Goal: Information Seeking & Learning: Learn about a topic

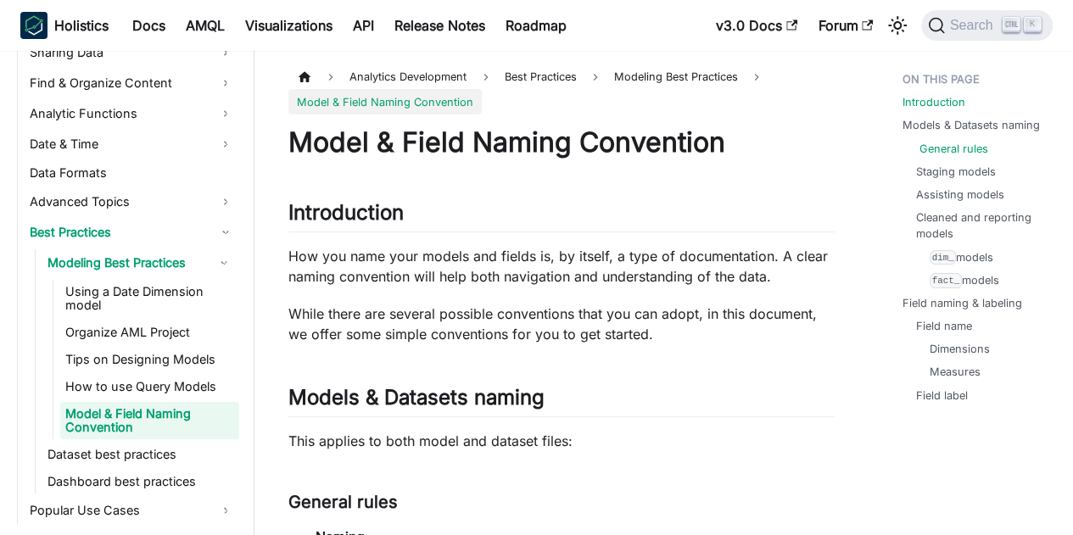
click at [968, 151] on link "General rules" at bounding box center [953, 149] width 69 height 16
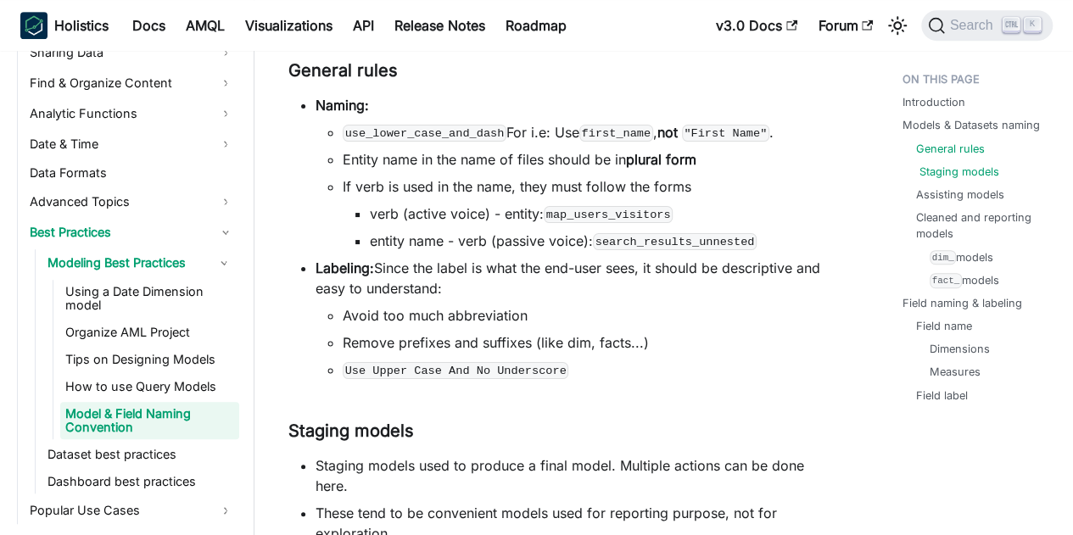
click at [961, 167] on link "Staging models" at bounding box center [959, 172] width 80 height 16
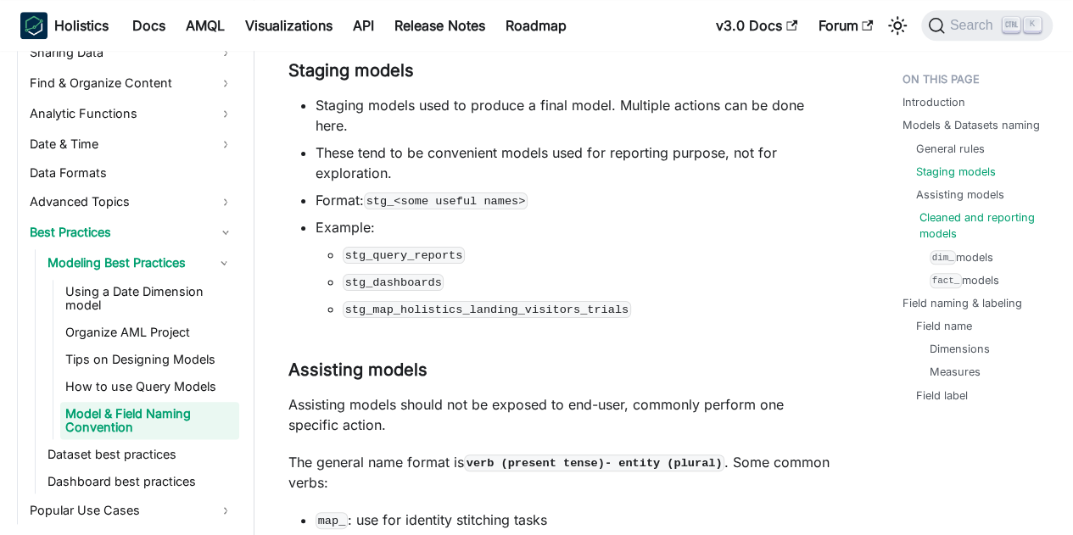
click at [956, 215] on link "Cleaned and reporting models" at bounding box center [980, 225] width 123 height 32
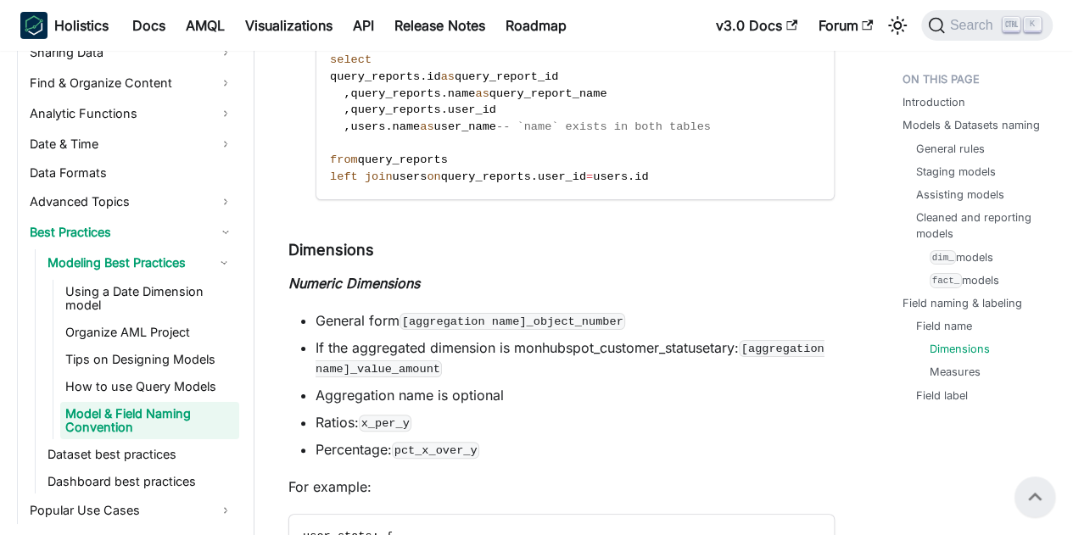
scroll to position [2890, 0]
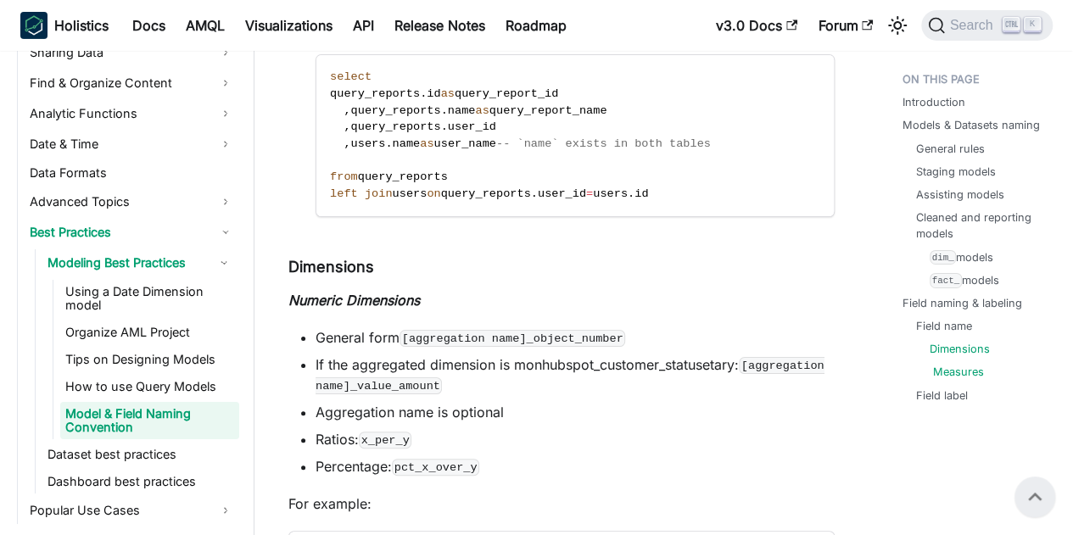
click at [944, 376] on link "Measures" at bounding box center [958, 372] width 51 height 16
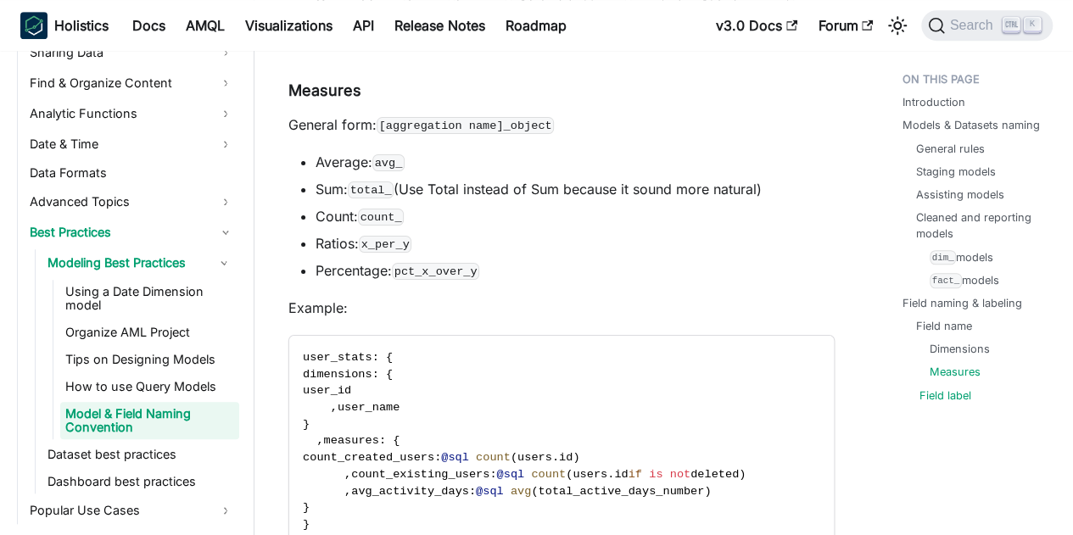
click at [941, 391] on link "Field label" at bounding box center [945, 395] width 52 height 16
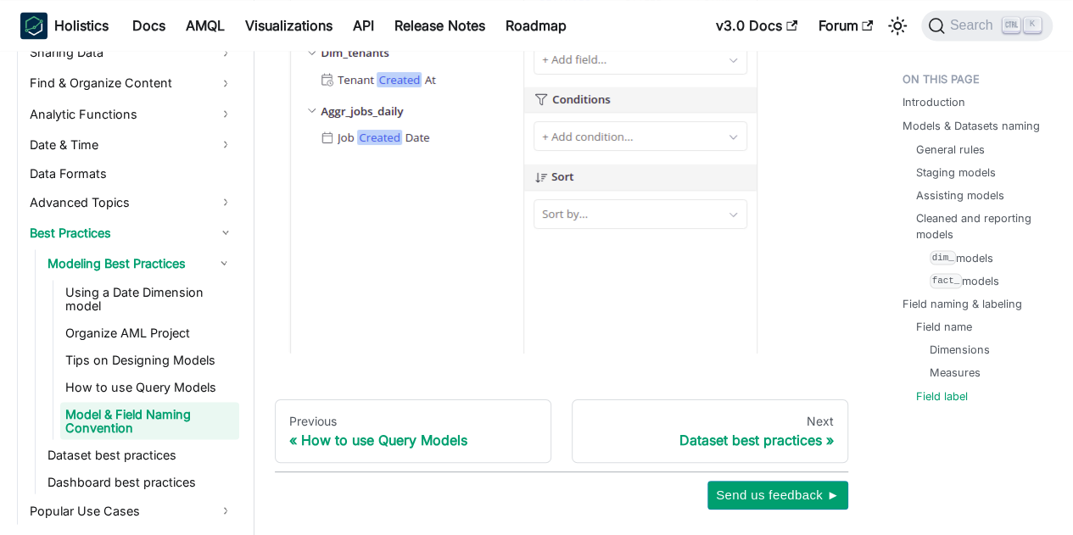
scroll to position [4767, 0]
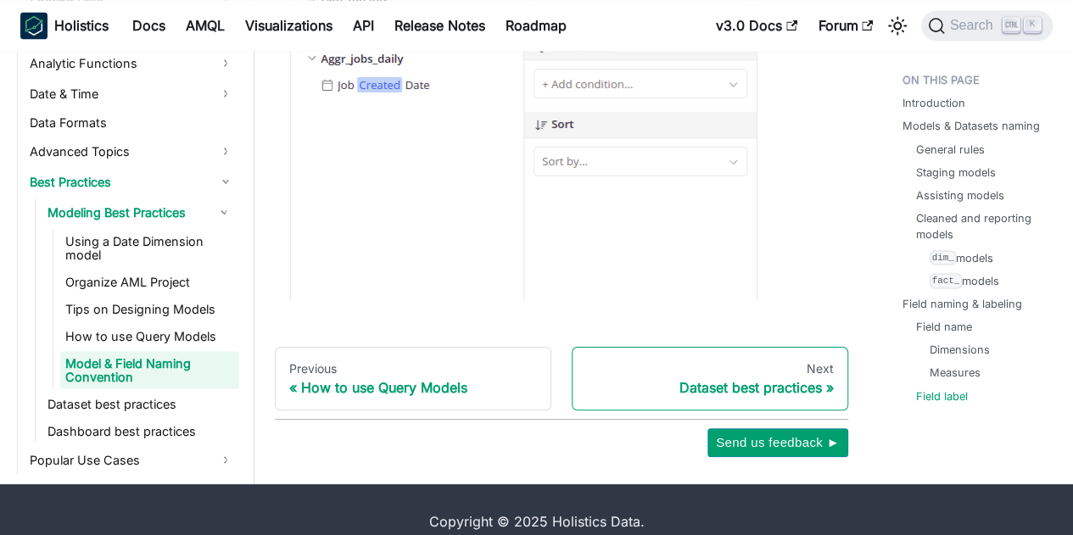
click at [729, 379] on div "Dataset best practices" at bounding box center [710, 387] width 248 height 17
